Goal: Check status: Check status

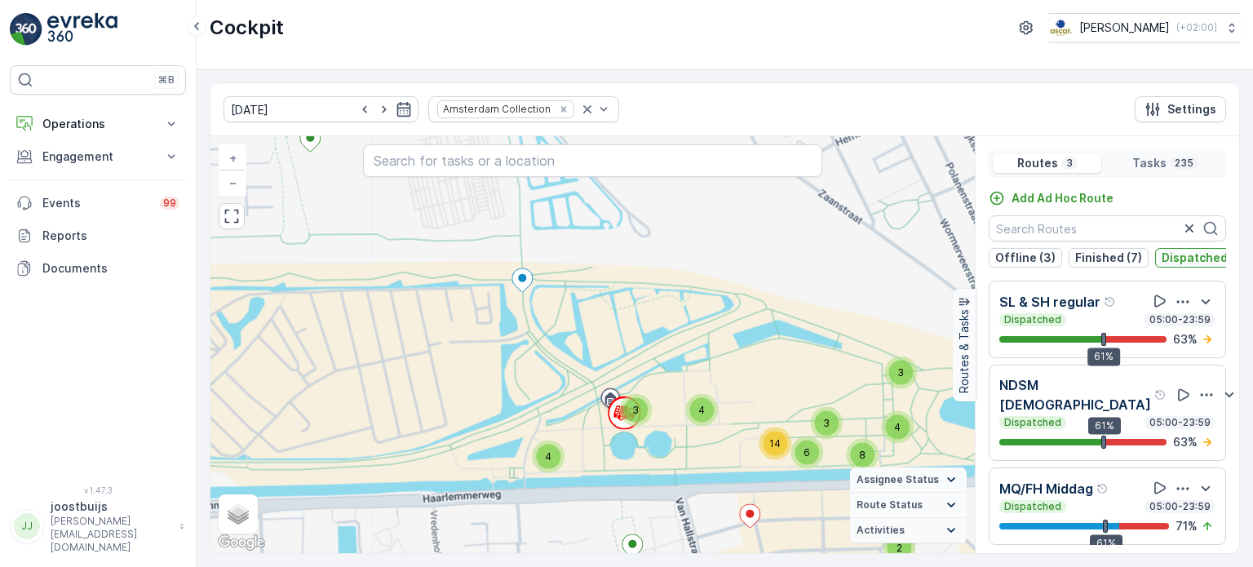
click at [1191, 250] on p "Dispatched (3)" at bounding box center [1204, 258] width 85 height 16
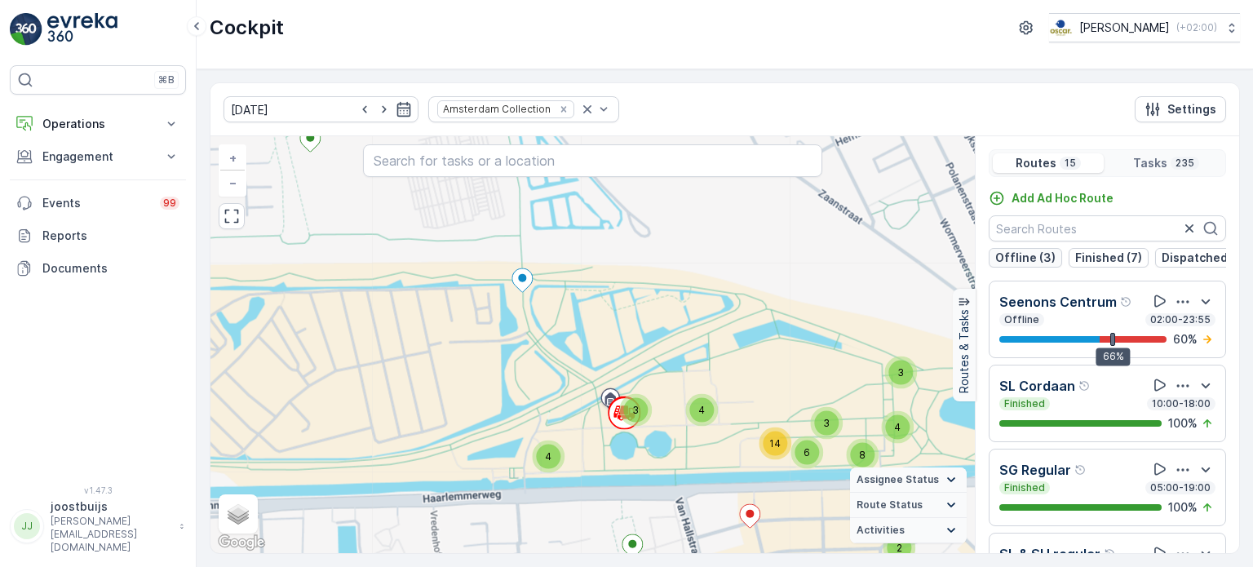
click at [1025, 254] on p "Offline (3)" at bounding box center [1025, 258] width 60 height 16
click at [1022, 254] on p "Offline (3)" at bounding box center [1025, 258] width 60 height 16
click at [1081, 255] on p "Finished (7)" at bounding box center [1108, 258] width 67 height 16
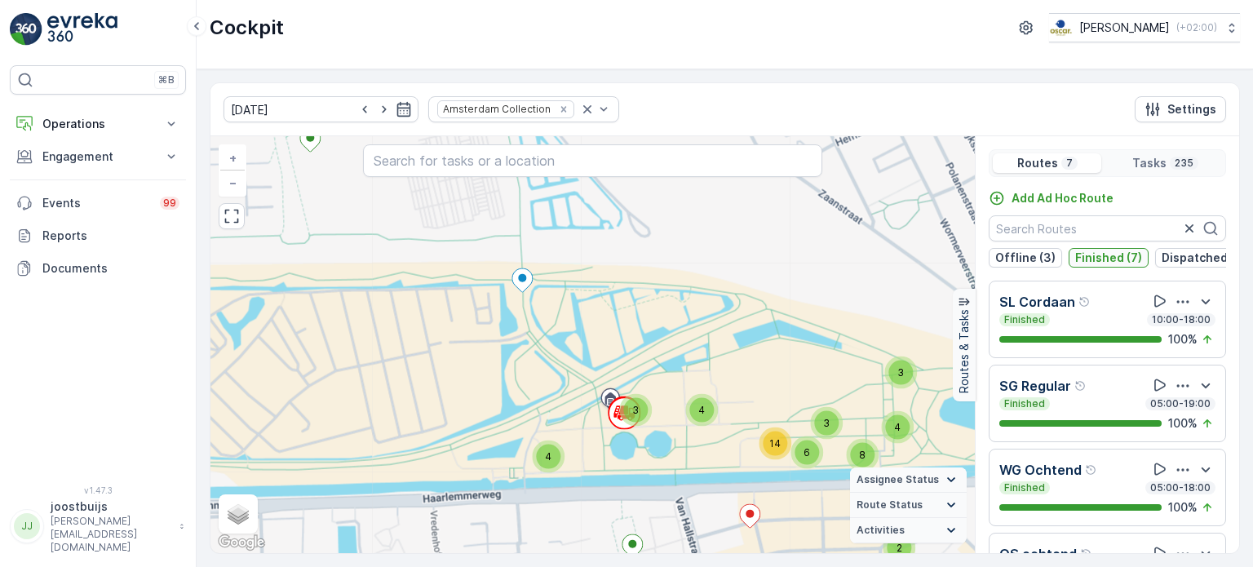
click at [1081, 255] on p "Finished (7)" at bounding box center [1108, 258] width 67 height 16
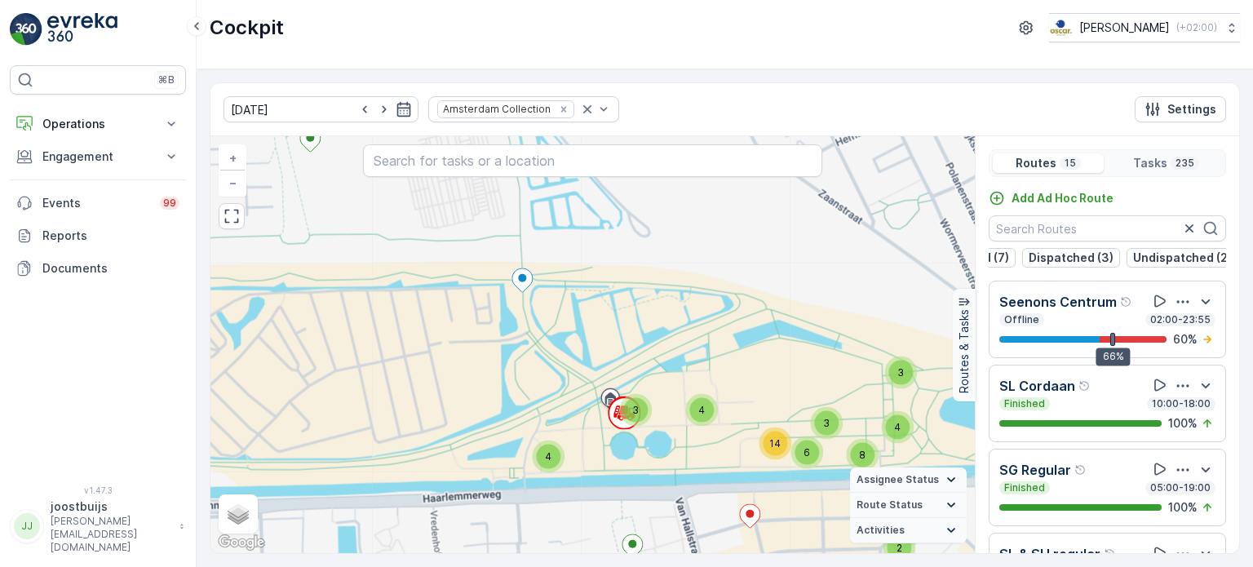
scroll to position [0, 137]
click at [1181, 257] on p "Undispatched (2)" at bounding box center [1178, 258] width 99 height 16
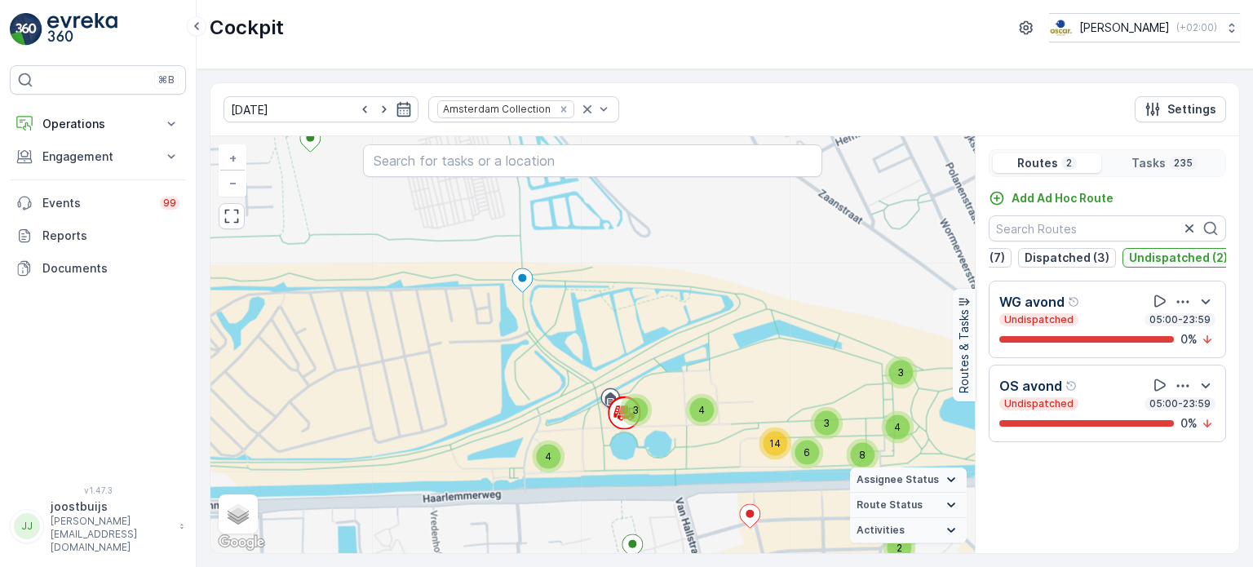
scroll to position [0, 133]
click at [1076, 260] on p "Dispatched (3)" at bounding box center [1071, 258] width 85 height 16
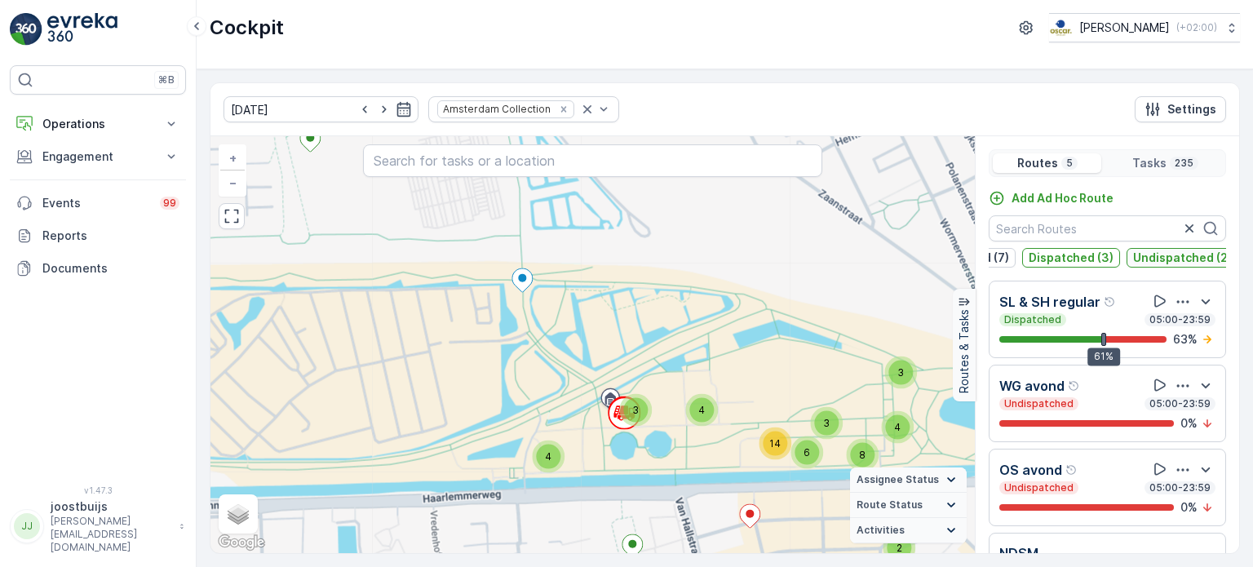
click at [1168, 263] on p "Undispatched (2)" at bounding box center [1182, 258] width 99 height 16
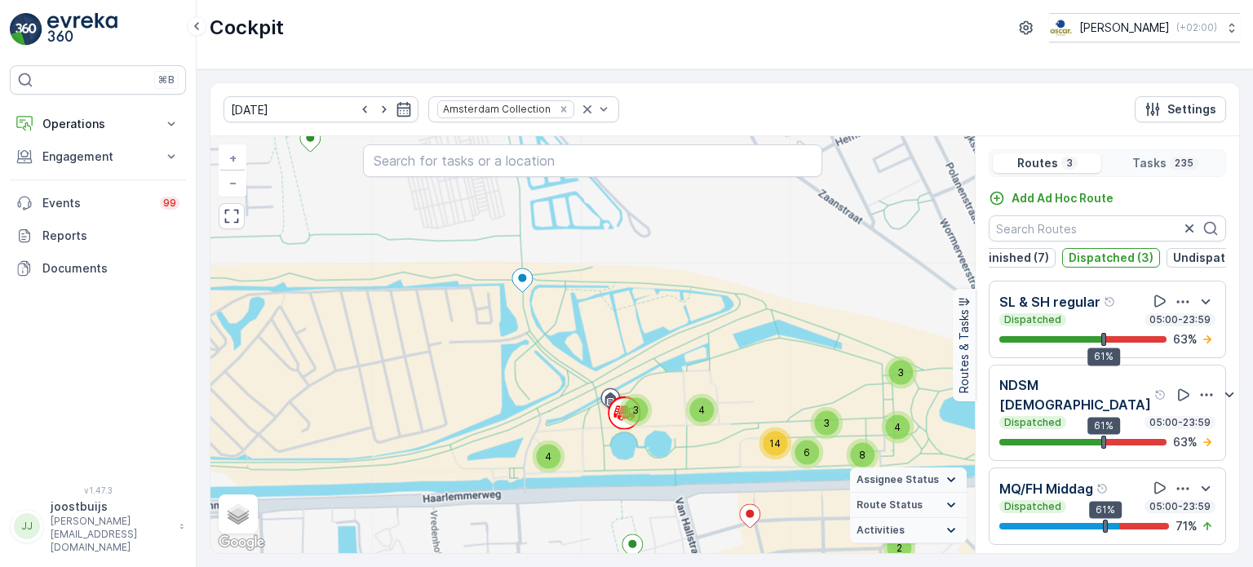
scroll to position [0, 0]
click at [1187, 260] on p "Dispatched (3)" at bounding box center [1204, 258] width 85 height 16
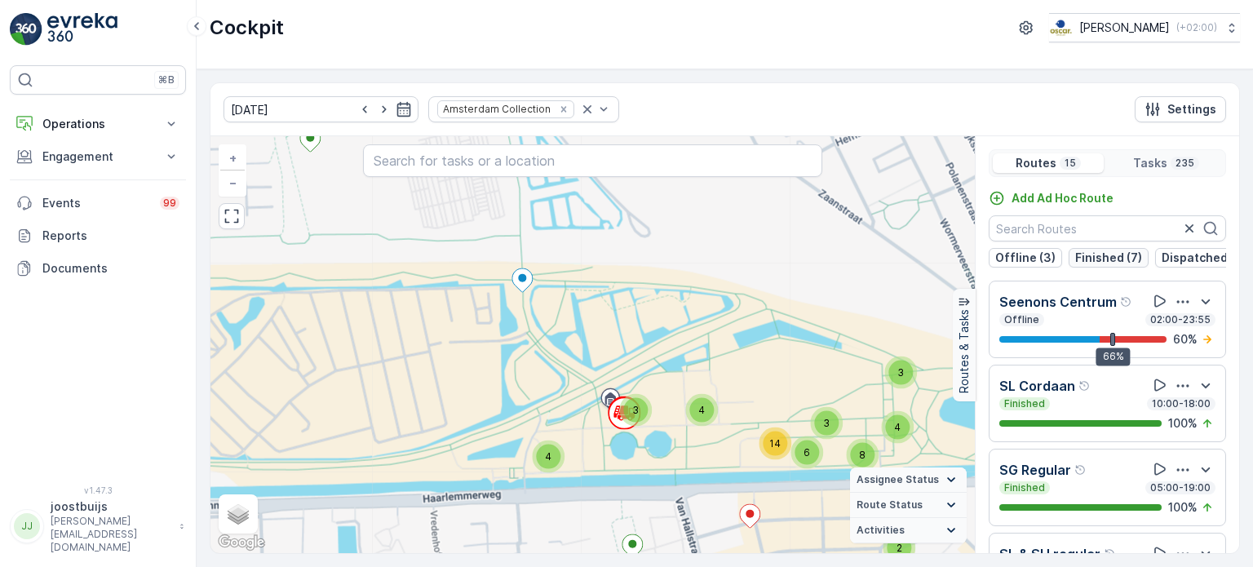
click at [1104, 257] on p "Finished (7)" at bounding box center [1108, 258] width 67 height 16
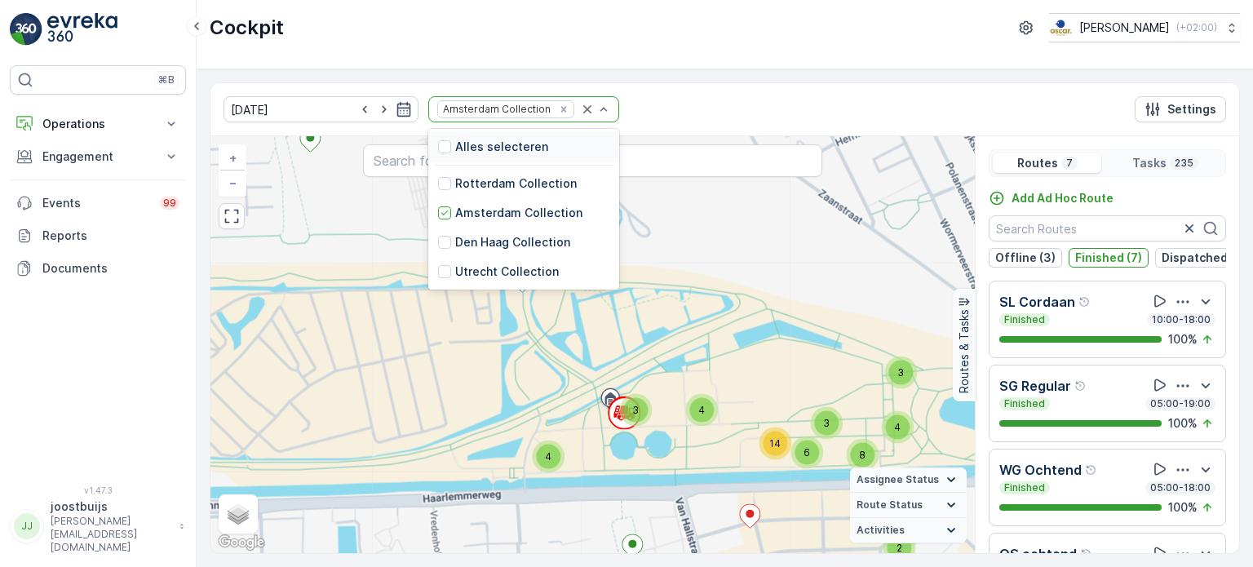
click at [494, 150] on p "Alles selecteren" at bounding box center [501, 147] width 93 height 16
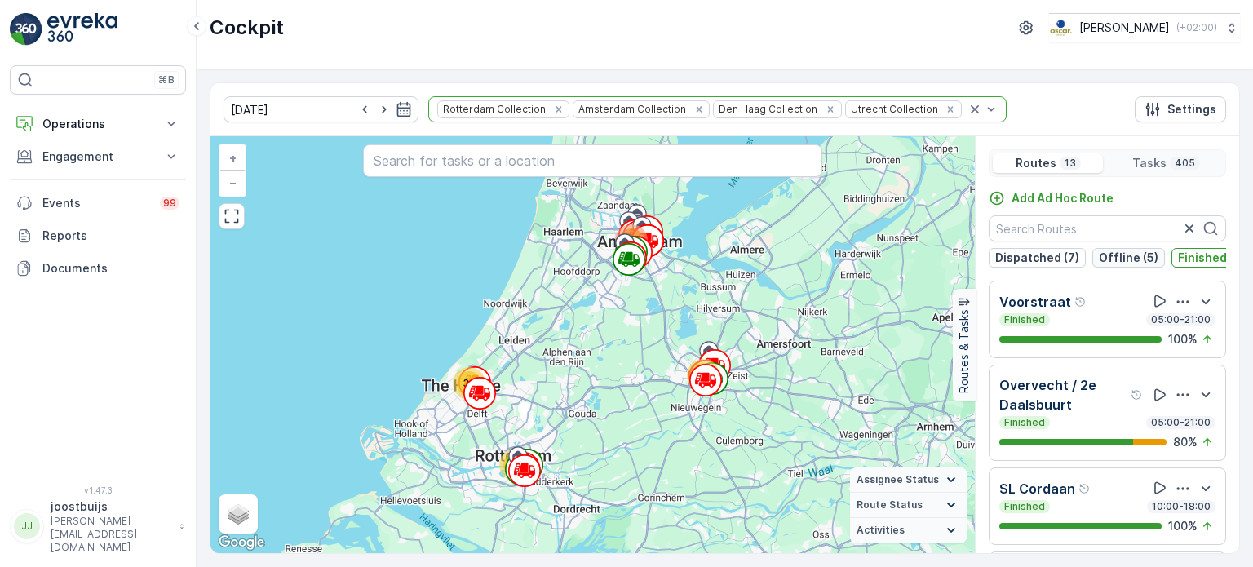
click at [1094, 249] on button "Offline (5)" at bounding box center [1129, 258] width 73 height 20
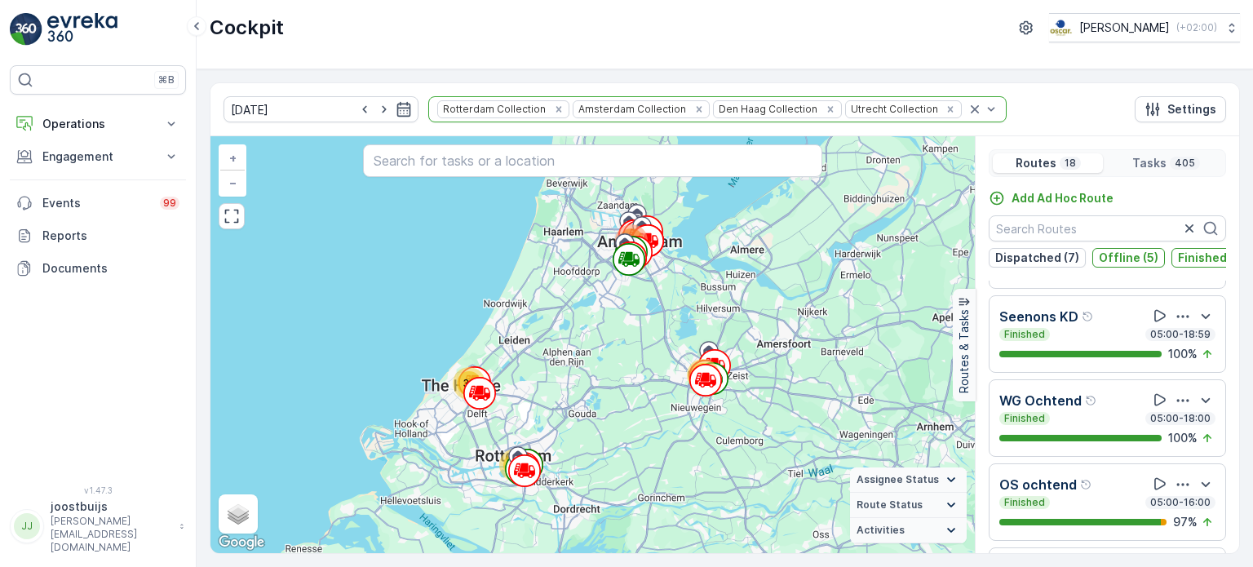
scroll to position [419, 0]
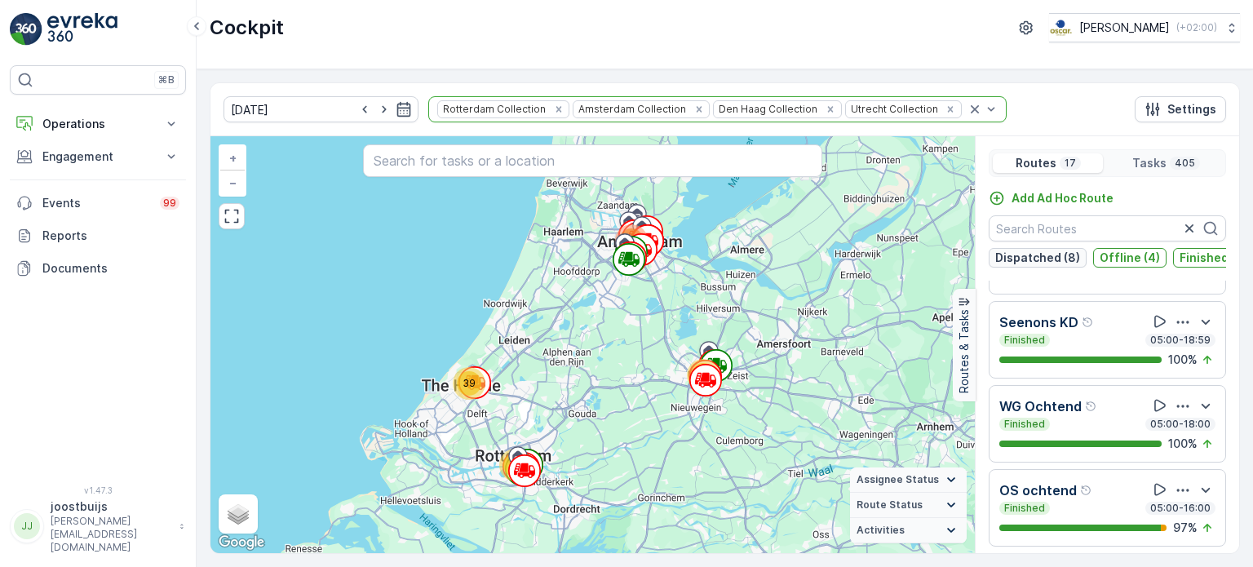
click at [1035, 258] on p "Dispatched (8)" at bounding box center [1037, 258] width 85 height 16
click at [1031, 260] on p "Dispatched (8)" at bounding box center [1037, 258] width 85 height 16
click at [1211, 250] on p "Finished (13)" at bounding box center [1216, 258] width 73 height 16
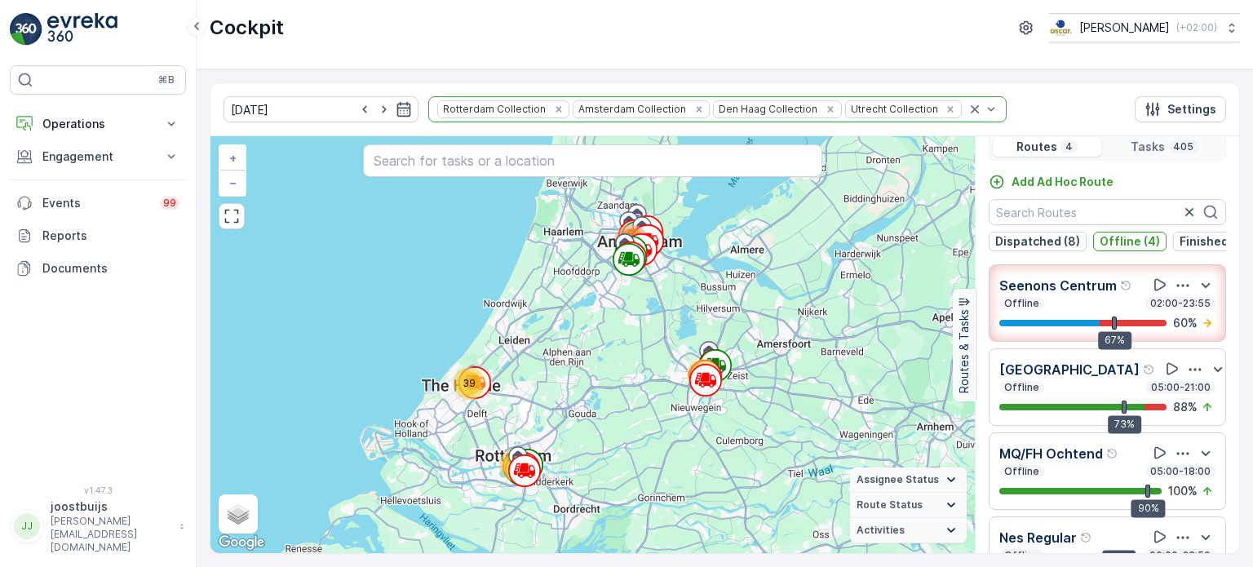
scroll to position [0, 0]
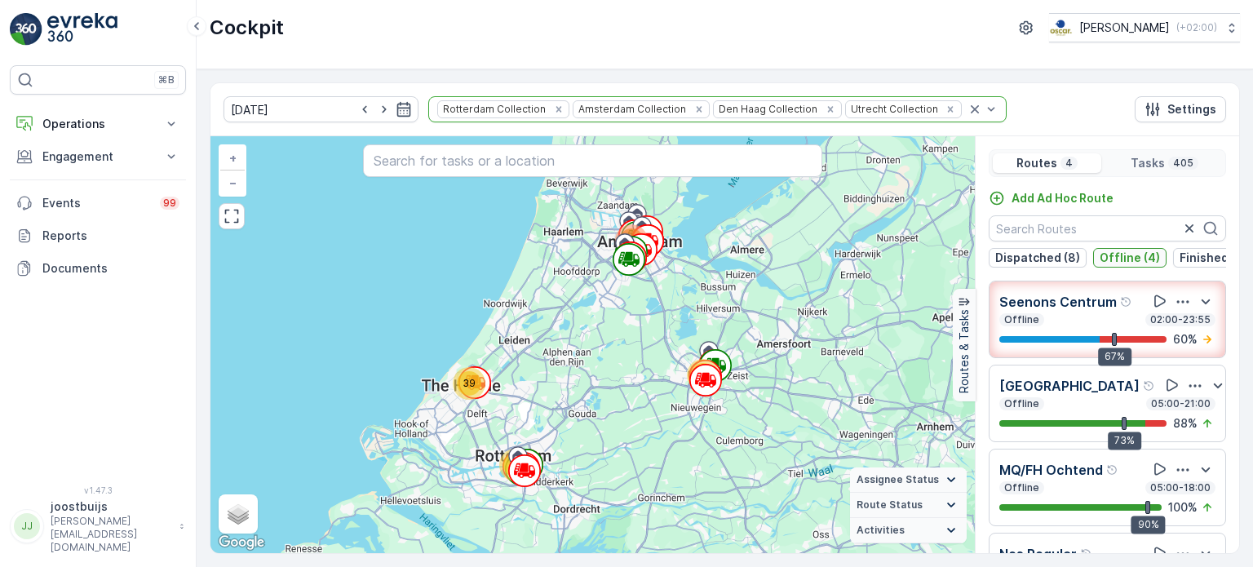
click at [1120, 254] on p "Offline (4)" at bounding box center [1130, 258] width 60 height 16
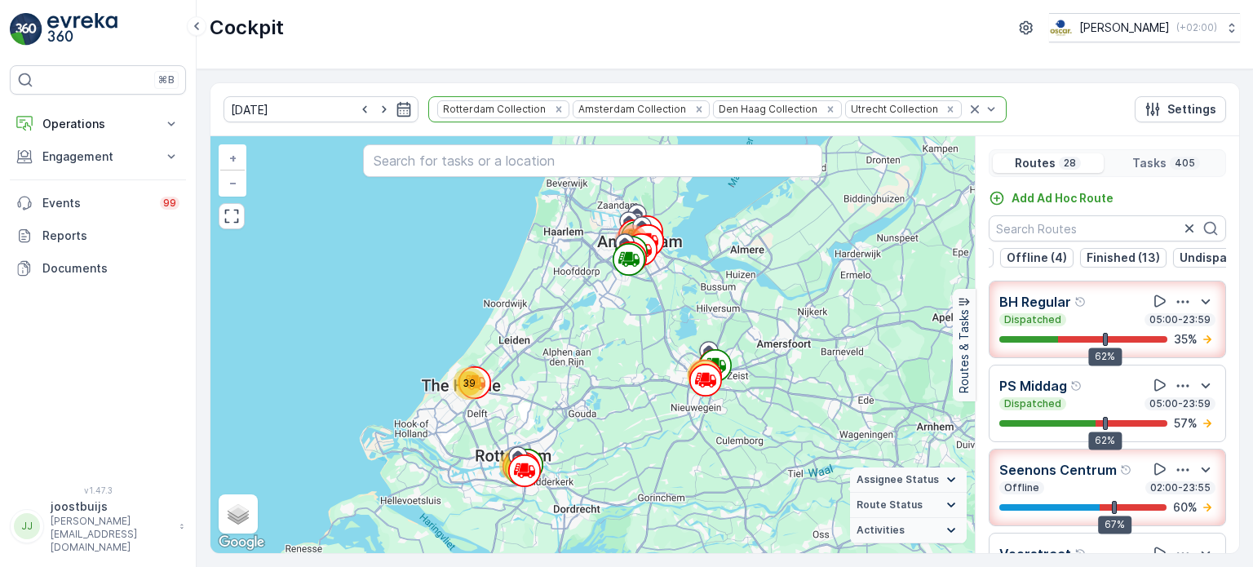
scroll to position [0, 144]
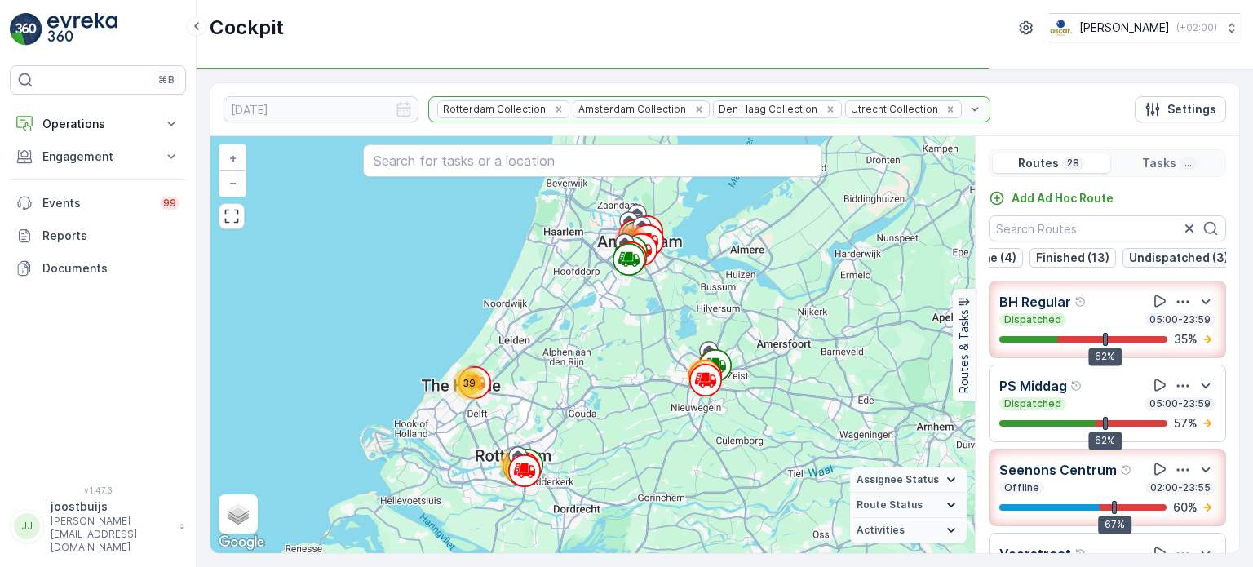
click at [1159, 260] on p "Undispatched (3)" at bounding box center [1179, 258] width 100 height 16
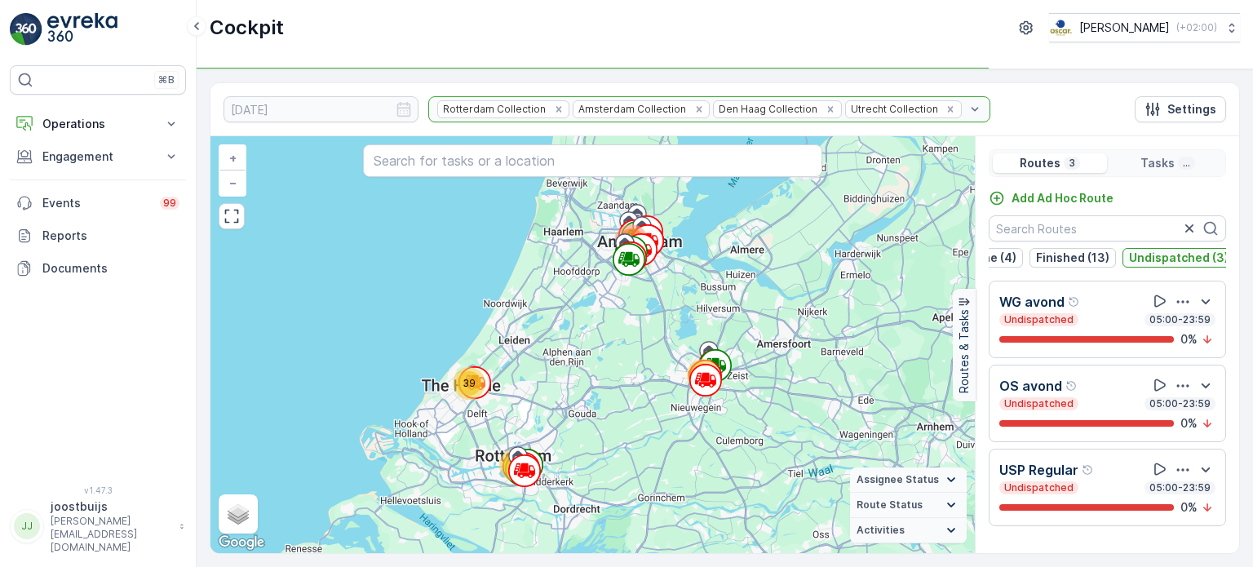
scroll to position [0, 140]
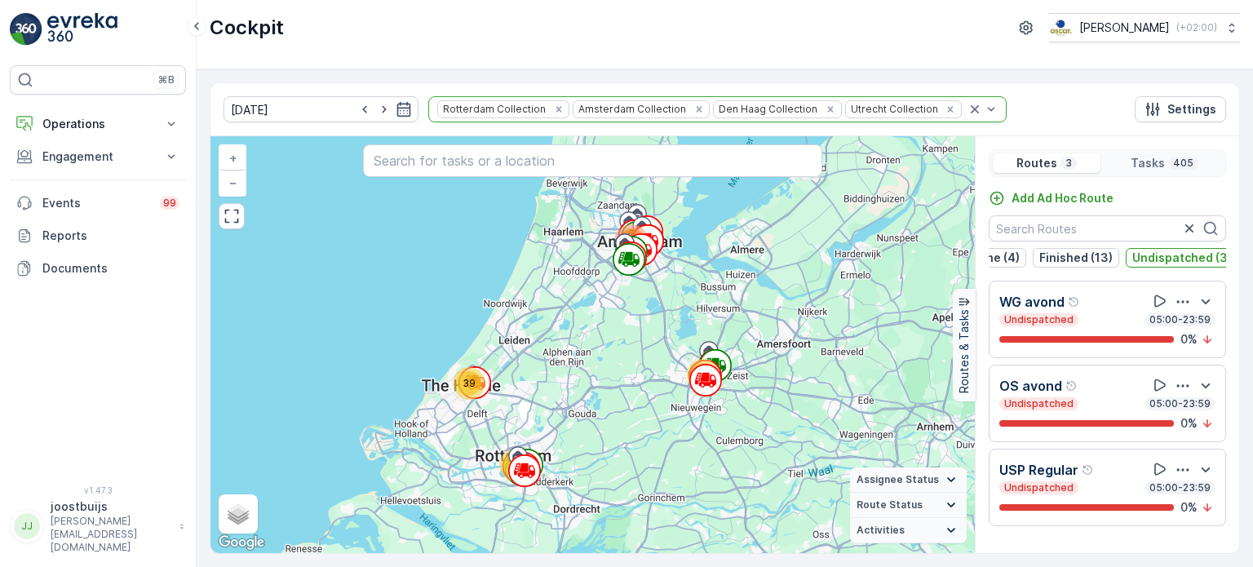
click at [1189, 478] on icon "button" at bounding box center [1183, 470] width 16 height 16
click at [1062, 471] on p "USP Regular" at bounding box center [1039, 470] width 79 height 20
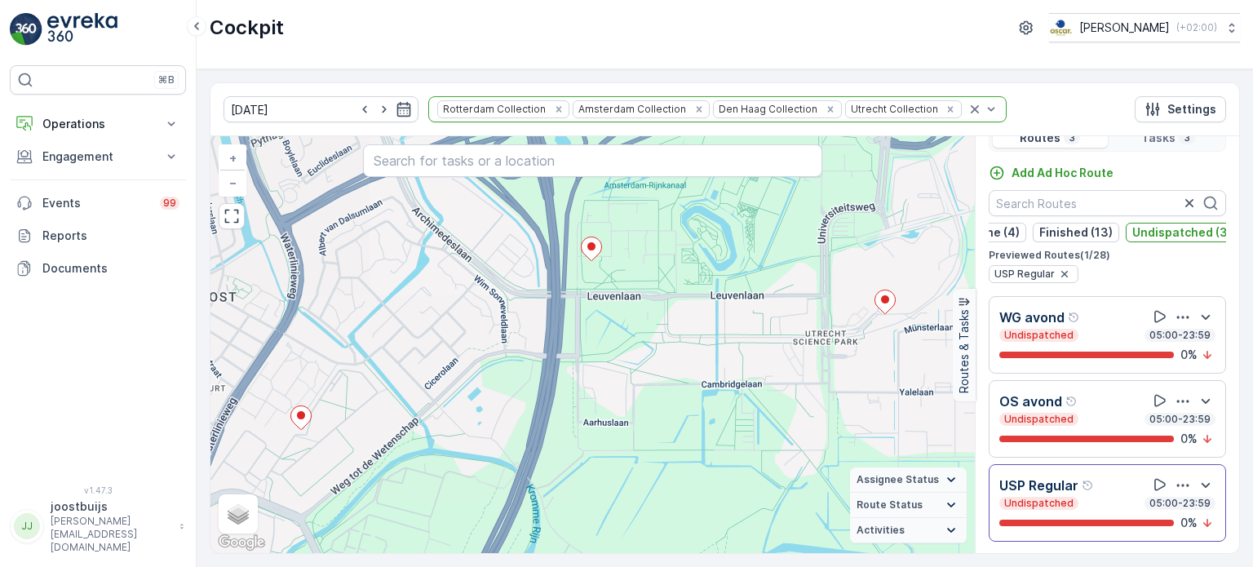
scroll to position [34, 0]
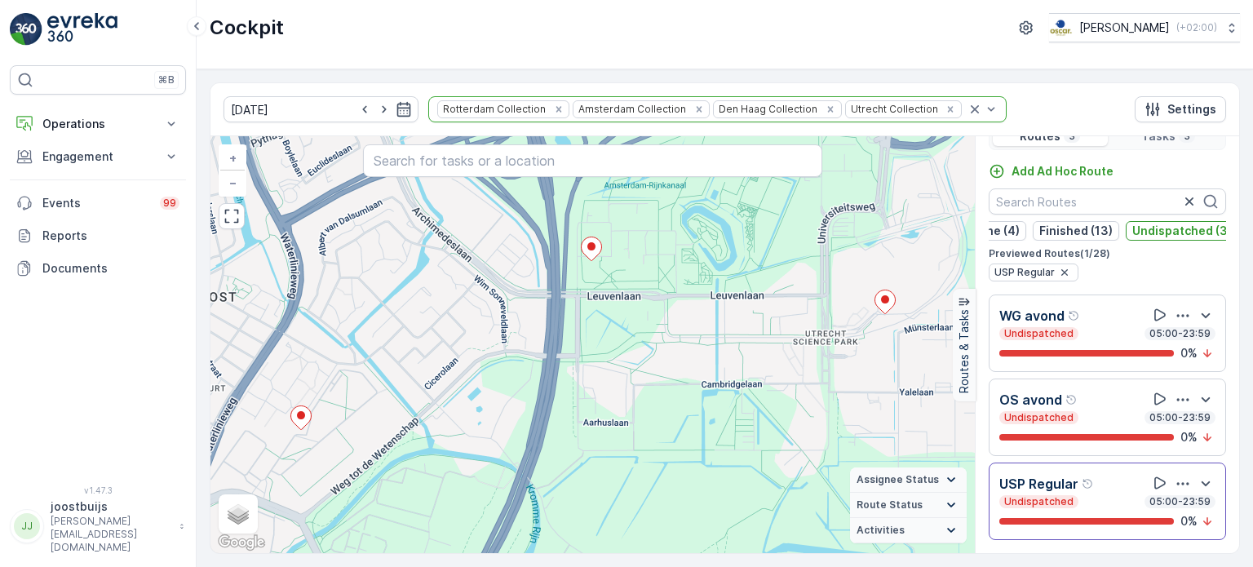
click at [1045, 481] on p "USP Regular" at bounding box center [1039, 484] width 79 height 20
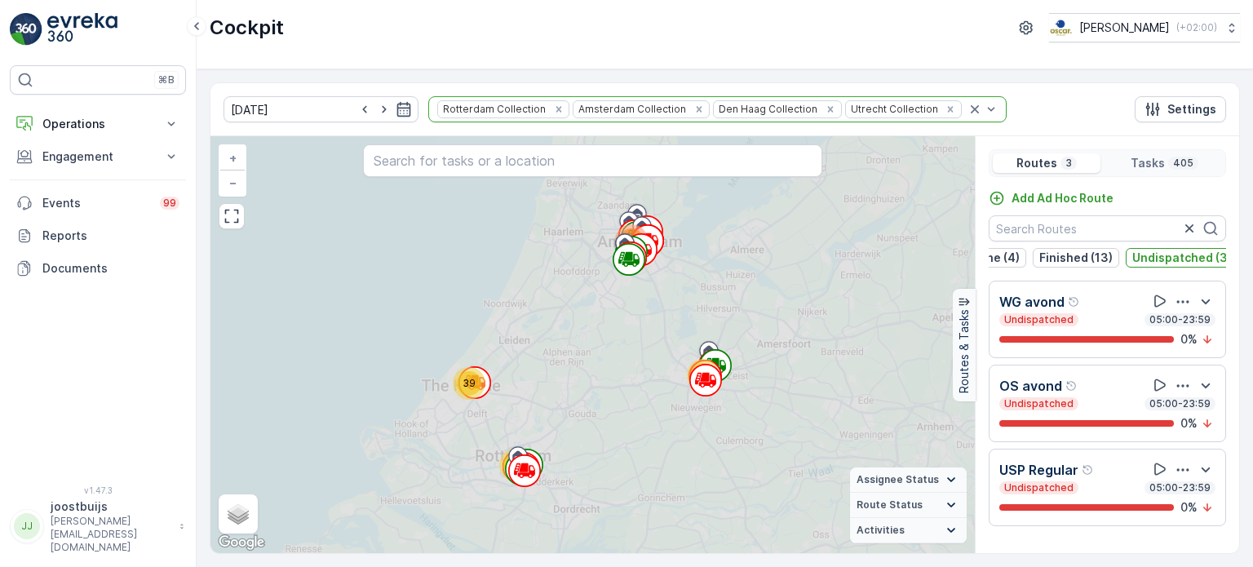
scroll to position [0, 0]
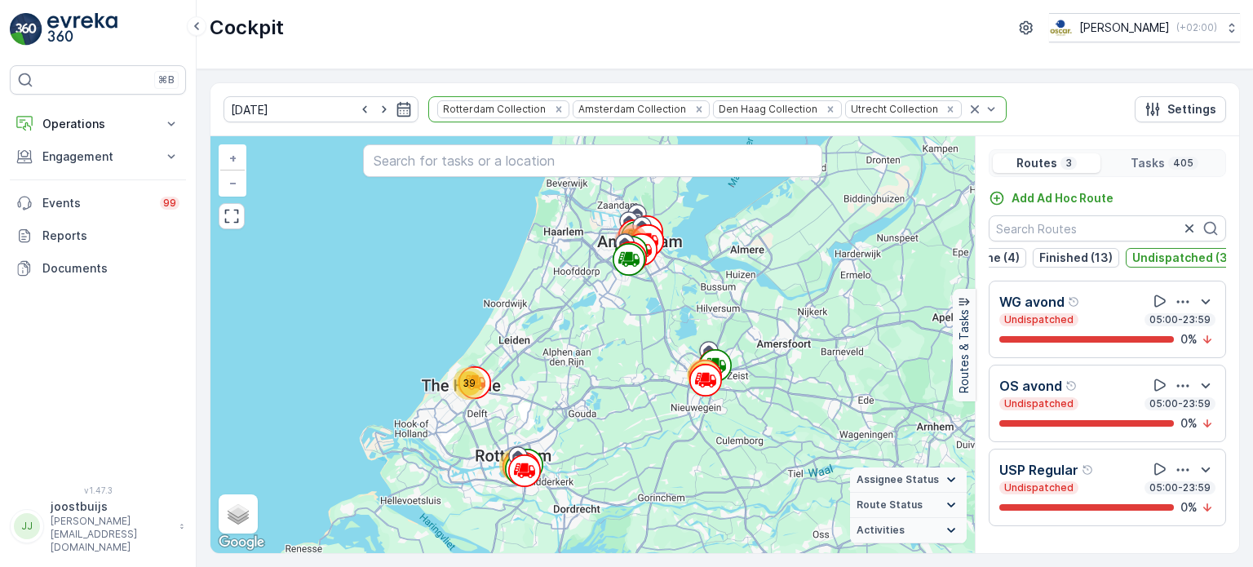
click at [1045, 480] on p "USP Regular" at bounding box center [1039, 470] width 79 height 20
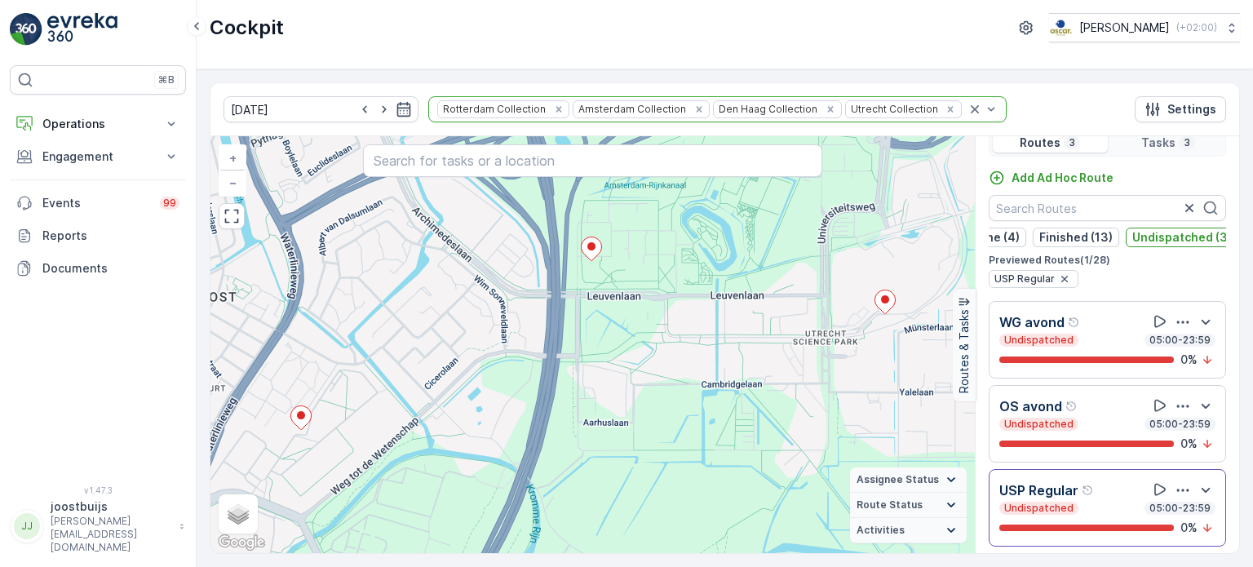
scroll to position [34, 0]
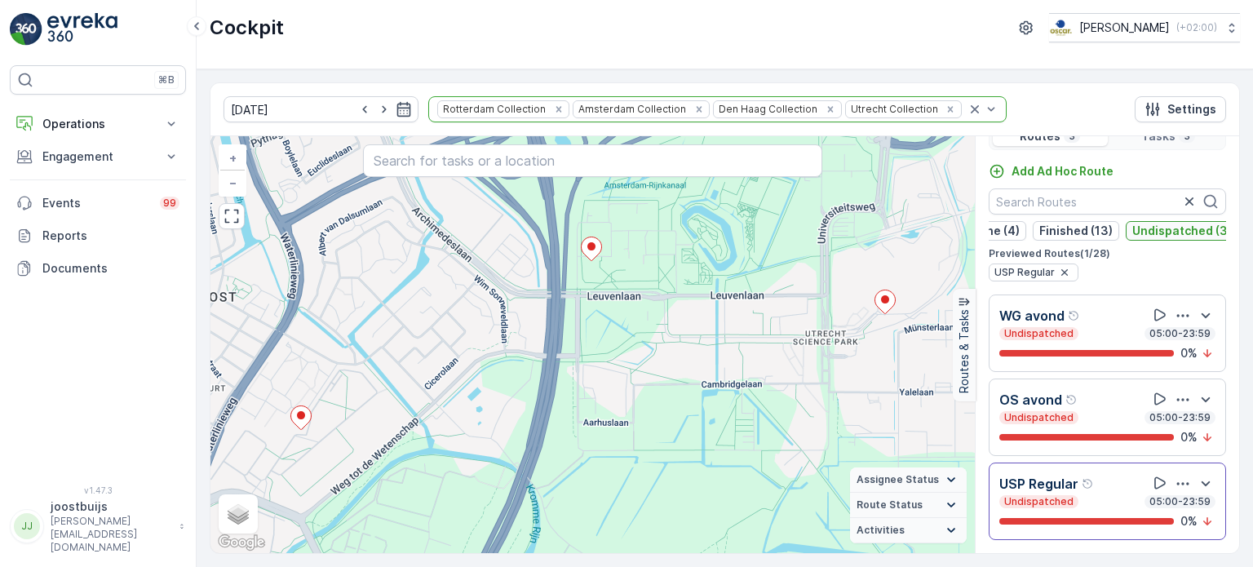
click at [1168, 224] on p "Undispatched (3)" at bounding box center [1182, 231] width 100 height 16
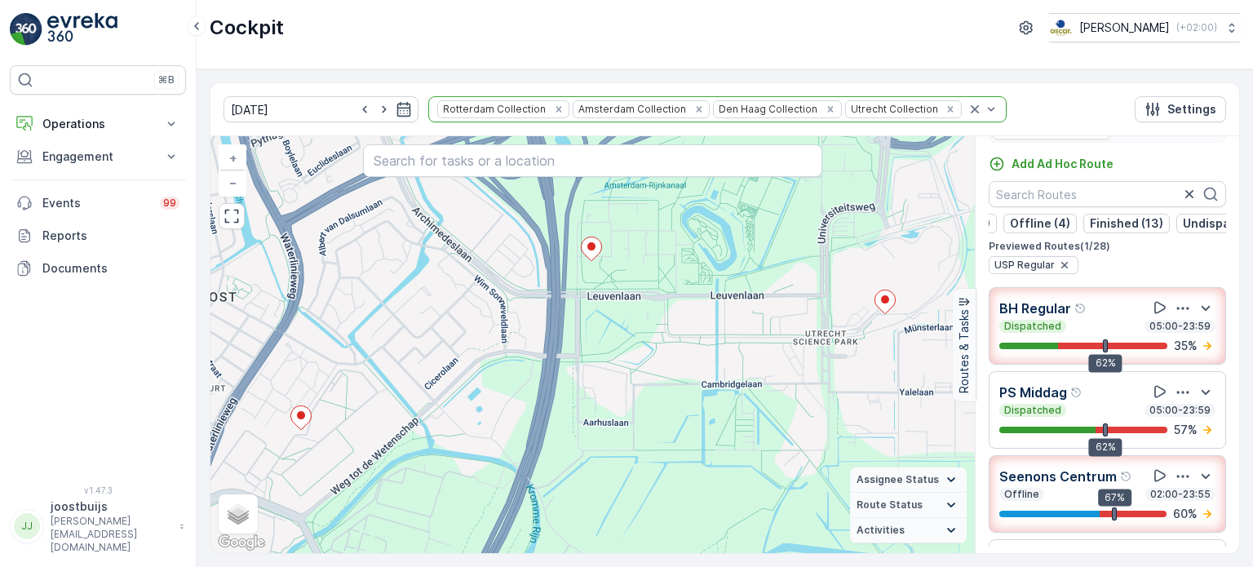
scroll to position [0, 0]
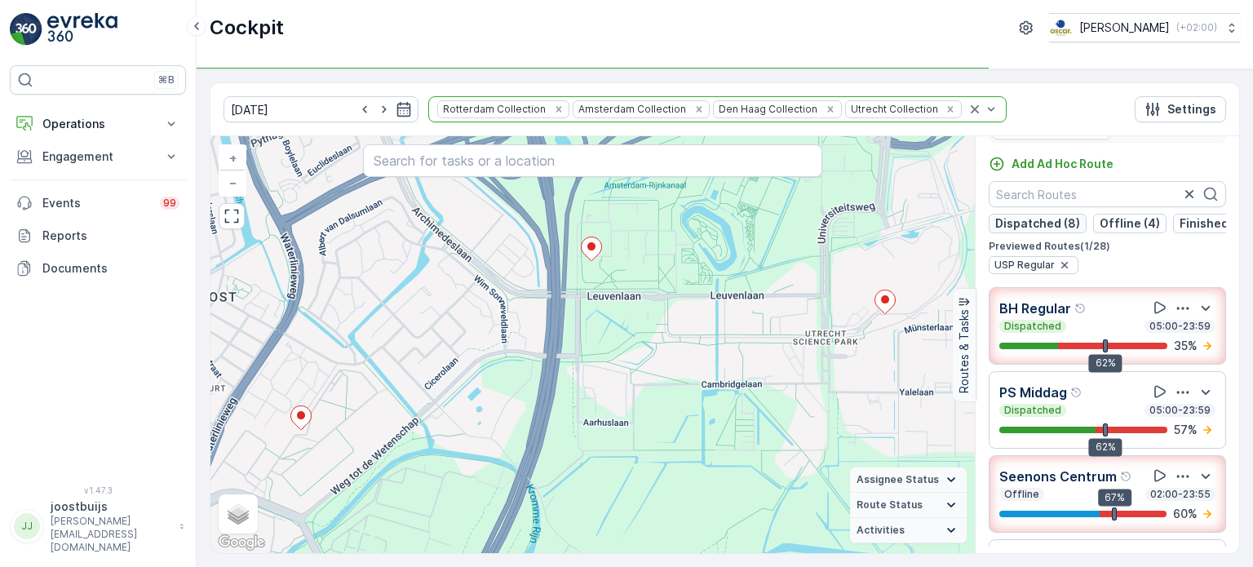
click at [1004, 224] on p "Dispatched (8)" at bounding box center [1037, 223] width 85 height 16
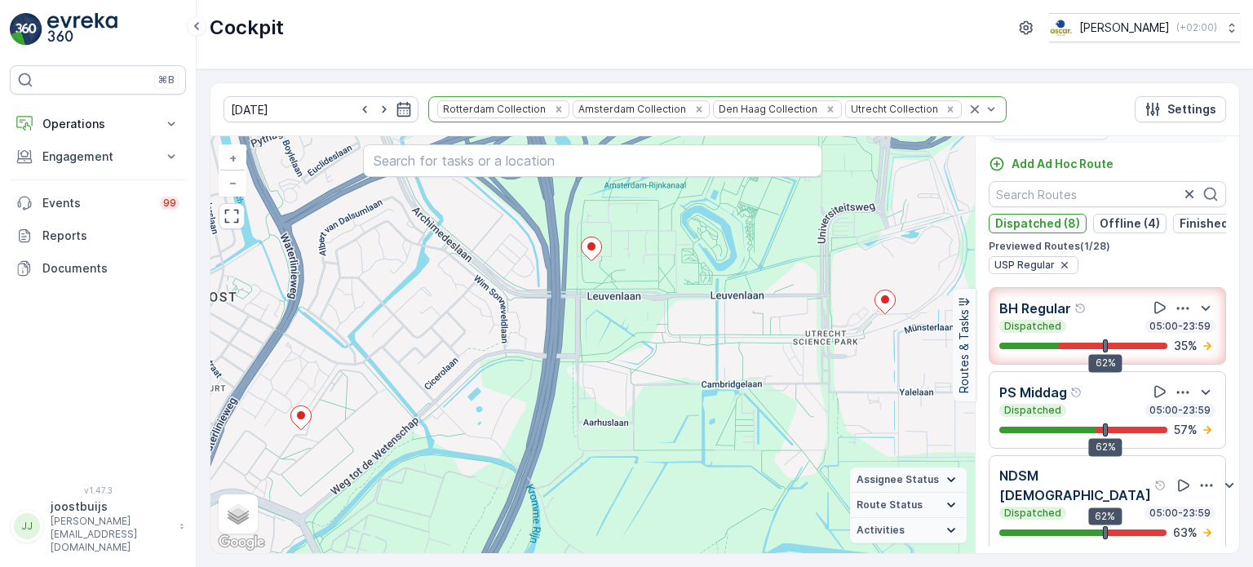
click at [1018, 221] on p "Dispatched (8)" at bounding box center [1037, 223] width 85 height 16
